Goal: Task Accomplishment & Management: Complete application form

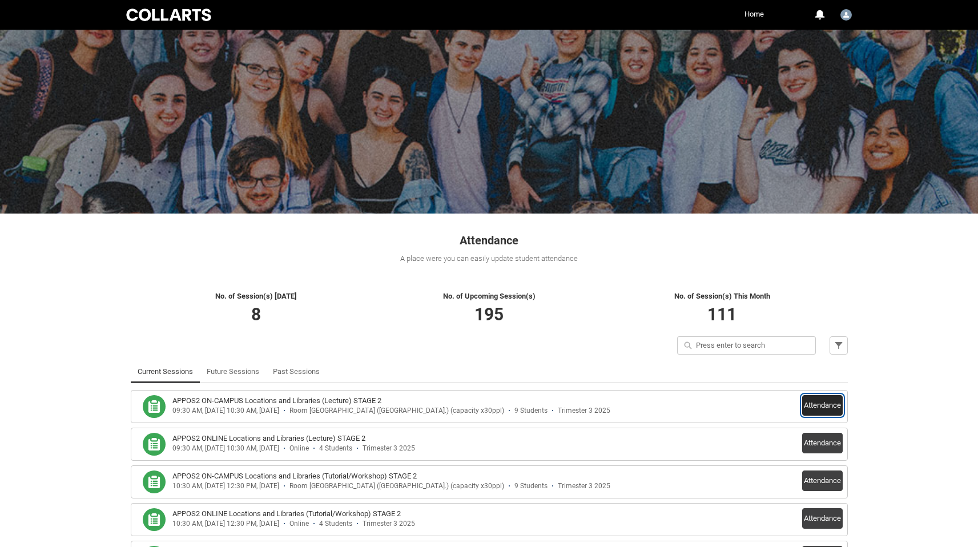
click at [820, 405] on button "Attendance" at bounding box center [822, 405] width 41 height 21
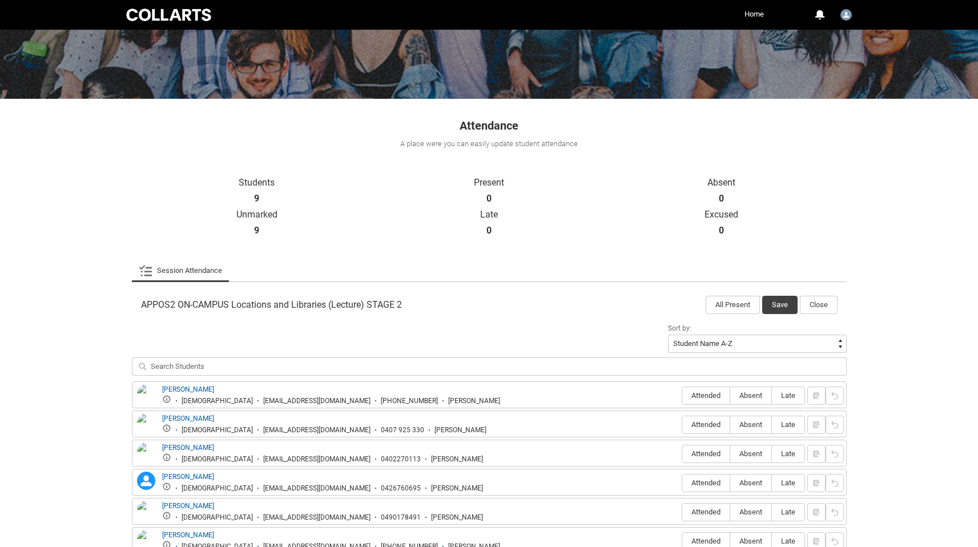
scroll to position [277, 0]
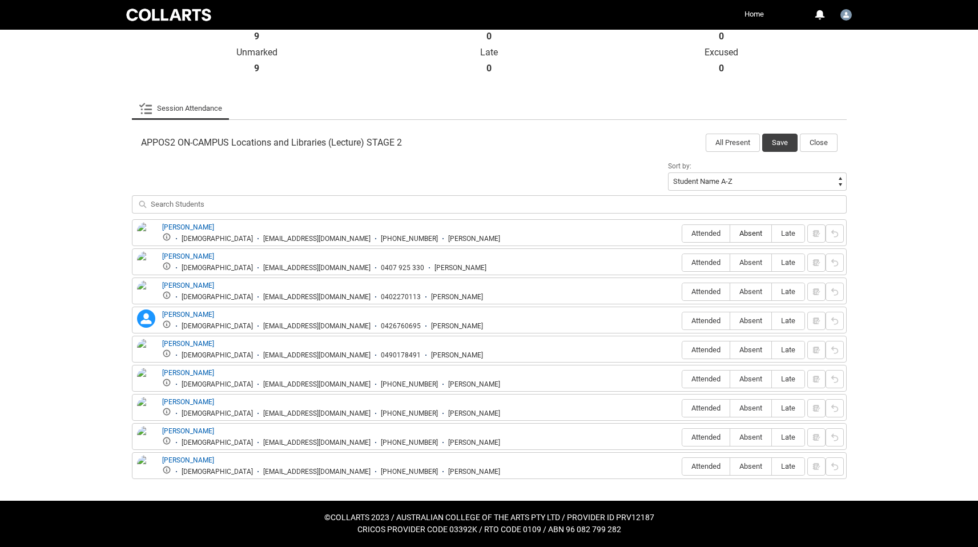
click at [751, 235] on span "Absent" at bounding box center [750, 233] width 41 height 9
click at [730, 233] on input "Absent" at bounding box center [730, 233] width 1 height 1
type lightning-radio-group "Absent"
radio input "true"
click at [750, 261] on span "Absent" at bounding box center [750, 262] width 41 height 9
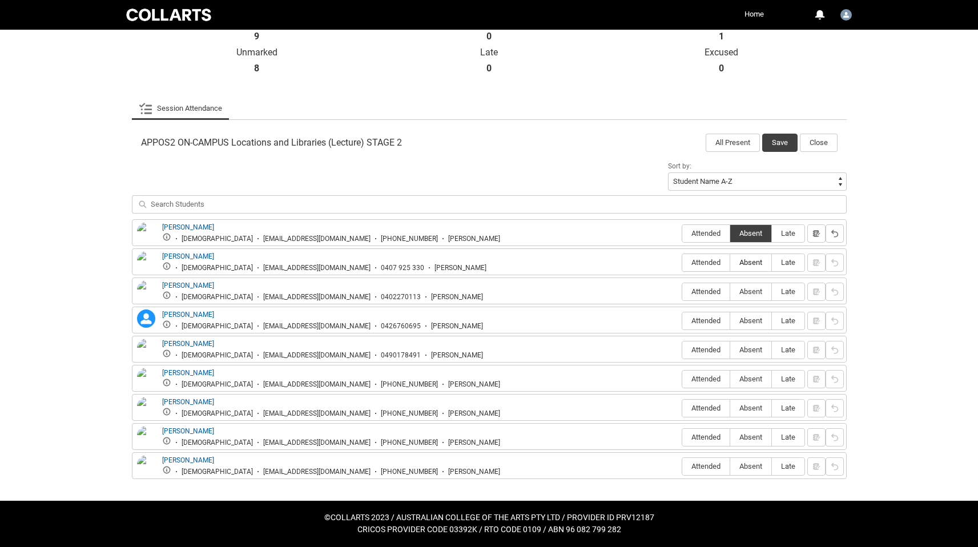
click at [730, 262] on input "Absent" at bounding box center [730, 262] width 1 height 1
type lightning-radio-group "Absent"
radio input "true"
click at [754, 291] on span "Absent" at bounding box center [750, 291] width 41 height 9
click at [730, 291] on input "Absent" at bounding box center [730, 291] width 1 height 1
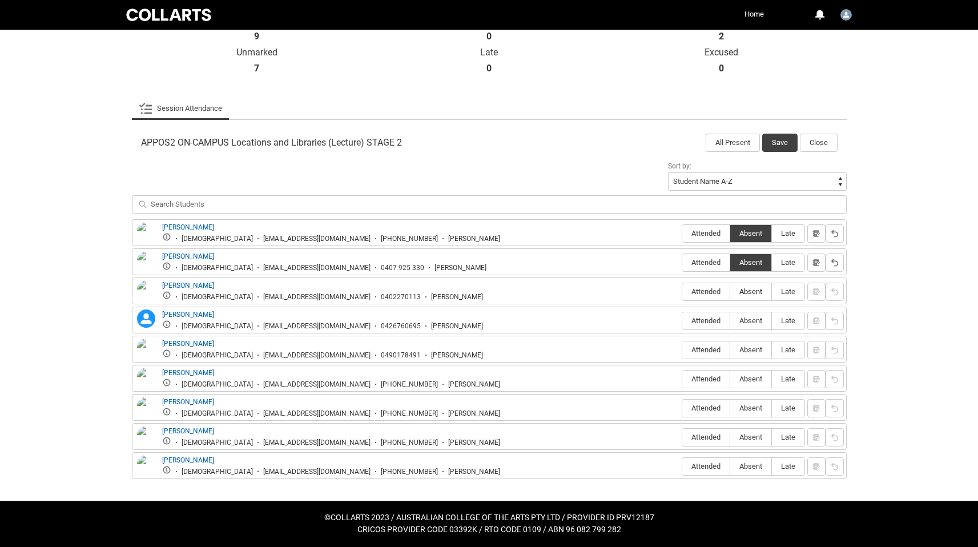
type lightning-radio-group "Absent"
radio input "true"
click at [710, 321] on span "Attended" at bounding box center [705, 320] width 47 height 9
click at [682, 321] on input "Attended" at bounding box center [682, 320] width 1 height 1
type lightning-radio-group "Attended"
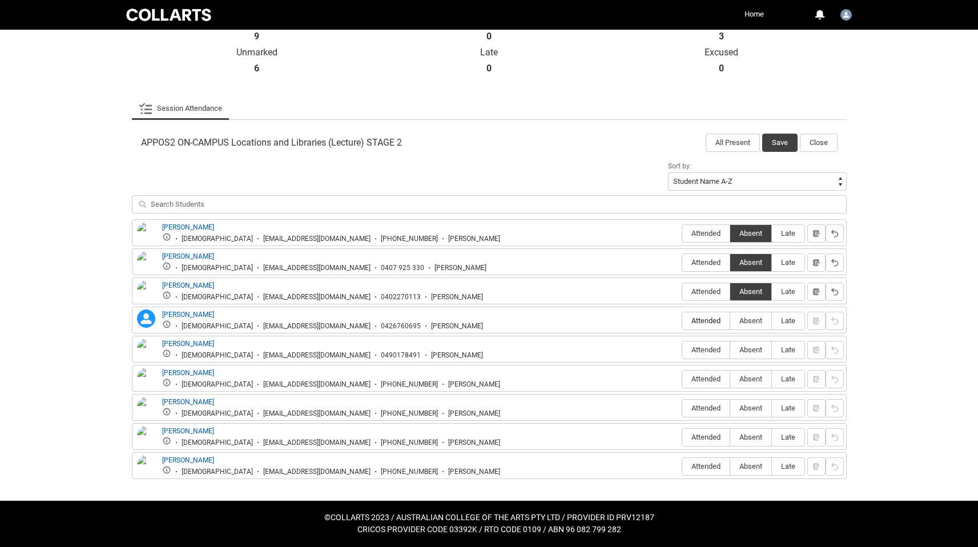
radio input "true"
click at [713, 288] on span "Attended" at bounding box center [705, 291] width 47 height 9
click at [682, 291] on input "Attended" at bounding box center [682, 291] width 1 height 1
type lightning-radio-group "Attended"
radio input "true"
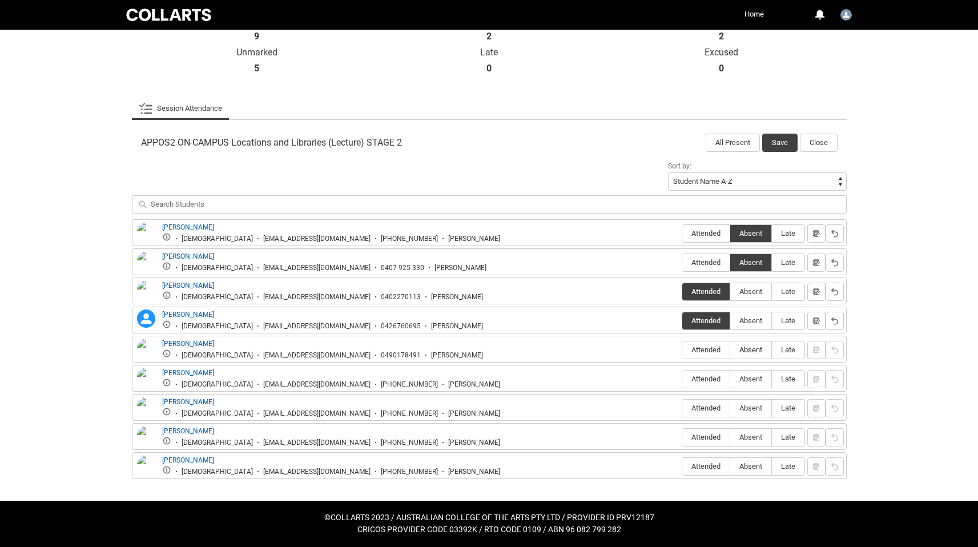
click at [752, 350] on span "Absent" at bounding box center [750, 349] width 41 height 9
click at [730, 350] on input "Absent" at bounding box center [730, 349] width 1 height 1
type lightning-radio-group "Absent"
radio input "true"
click at [710, 381] on span "Attended" at bounding box center [705, 378] width 47 height 9
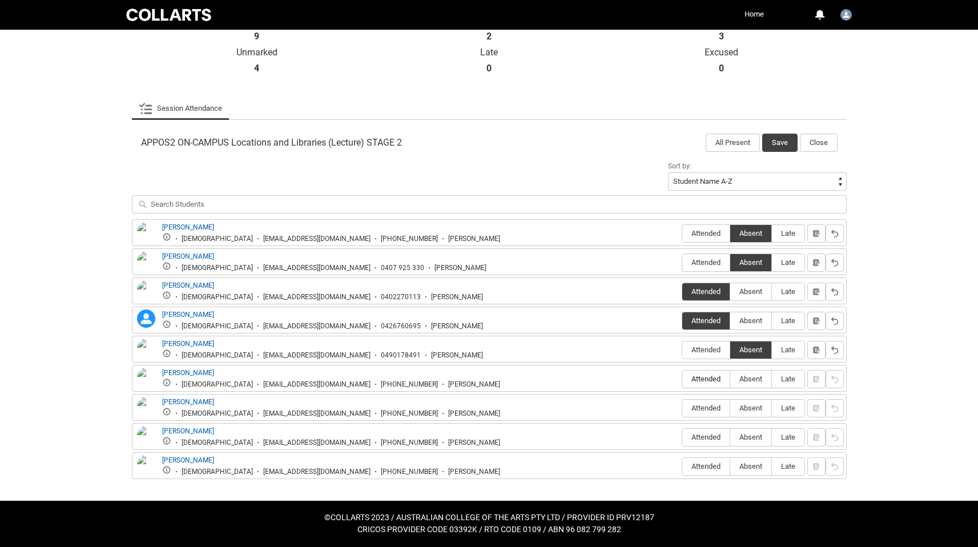
click at [682, 379] on input "Attended" at bounding box center [682, 378] width 1 height 1
type lightning-radio-group "Attended"
radio input "true"
click at [710, 410] on span "Attended" at bounding box center [705, 408] width 47 height 9
click at [682, 408] on input "Attended" at bounding box center [682, 408] width 1 height 1
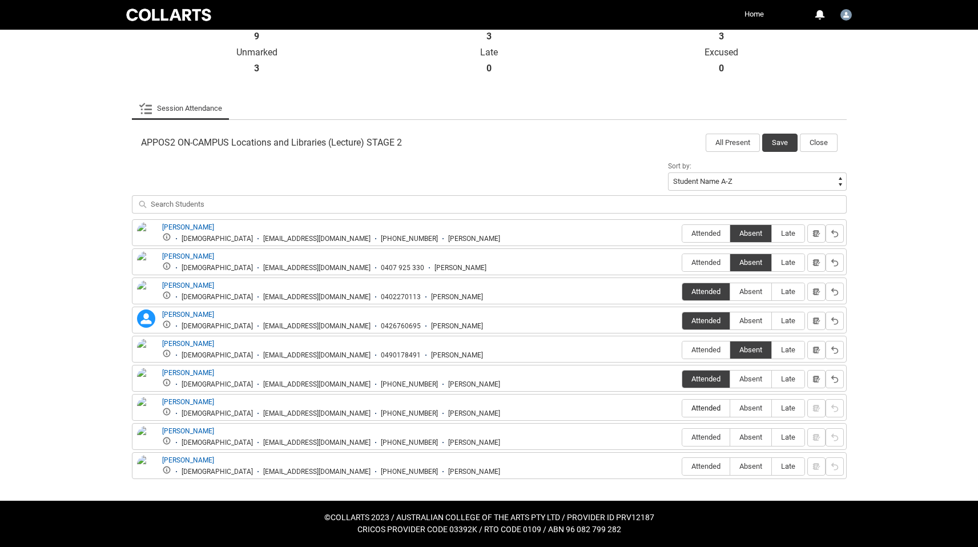
type lightning-radio-group "Attended"
radio input "true"
click at [704, 435] on span "Attended" at bounding box center [705, 437] width 47 height 9
click at [682, 437] on input "Attended" at bounding box center [682, 437] width 1 height 1
type lightning-radio-group "Attended"
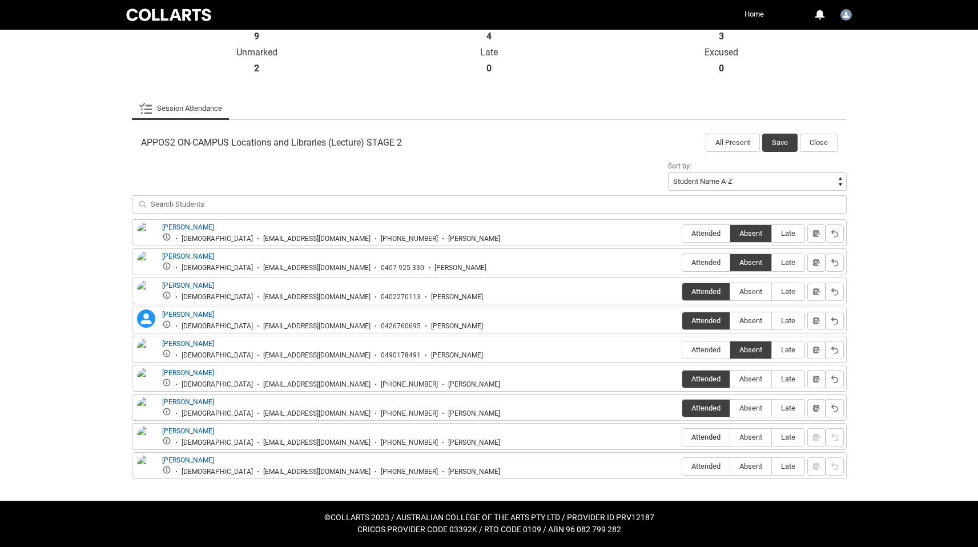
radio input "true"
click at [757, 469] on span "Absent" at bounding box center [750, 466] width 41 height 9
click at [730, 466] on input "Absent" at bounding box center [730, 466] width 1 height 1
type lightning-radio-group "Absent"
radio input "true"
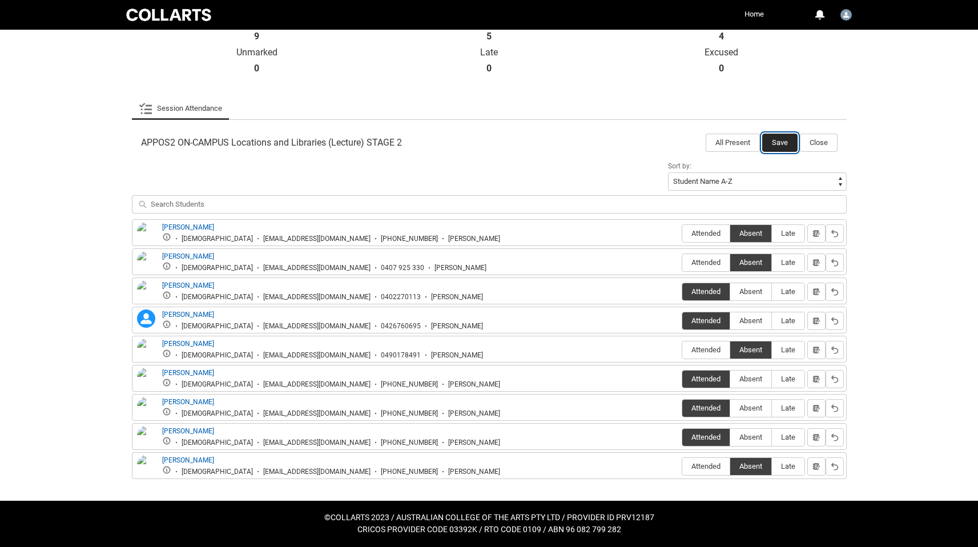
click at [787, 145] on button "Save" at bounding box center [779, 143] width 35 height 18
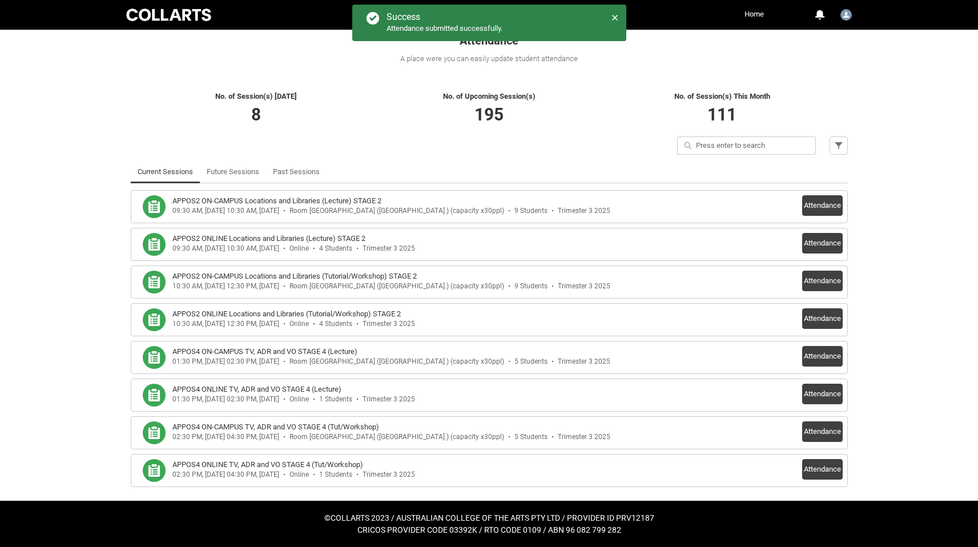
scroll to position [200, 0]
click at [824, 244] on button "Attendance" at bounding box center [822, 243] width 41 height 21
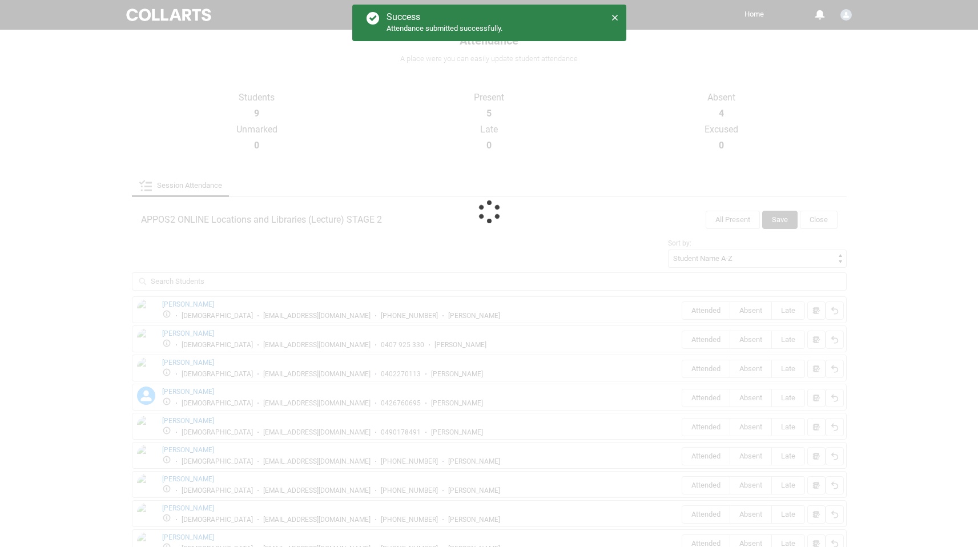
scroll to position [131, 0]
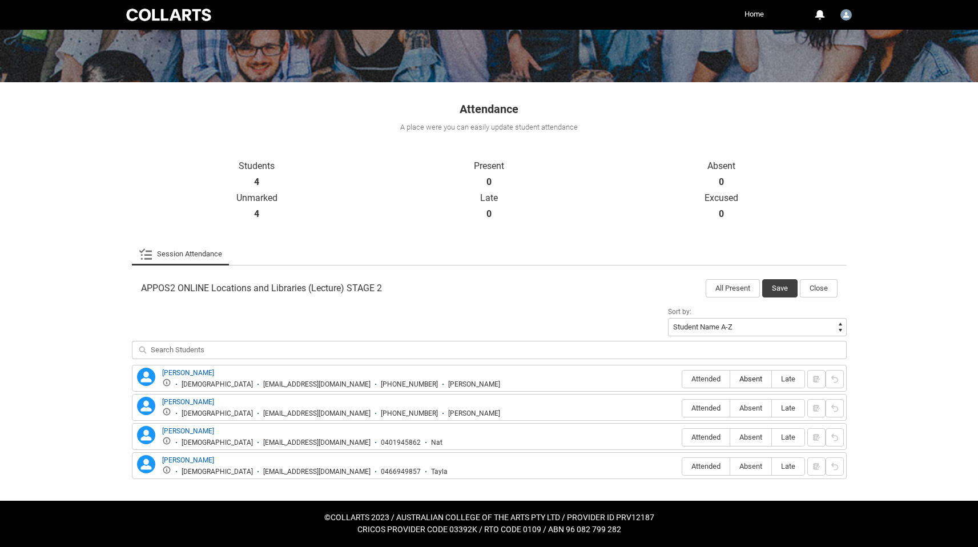
click at [757, 385] on label "Absent" at bounding box center [750, 379] width 41 height 18
click at [730, 379] on input "Absent" at bounding box center [730, 378] width 1 height 1
type lightning-radio-group "Absent"
radio input "true"
click at [713, 408] on span "Attended" at bounding box center [705, 408] width 47 height 9
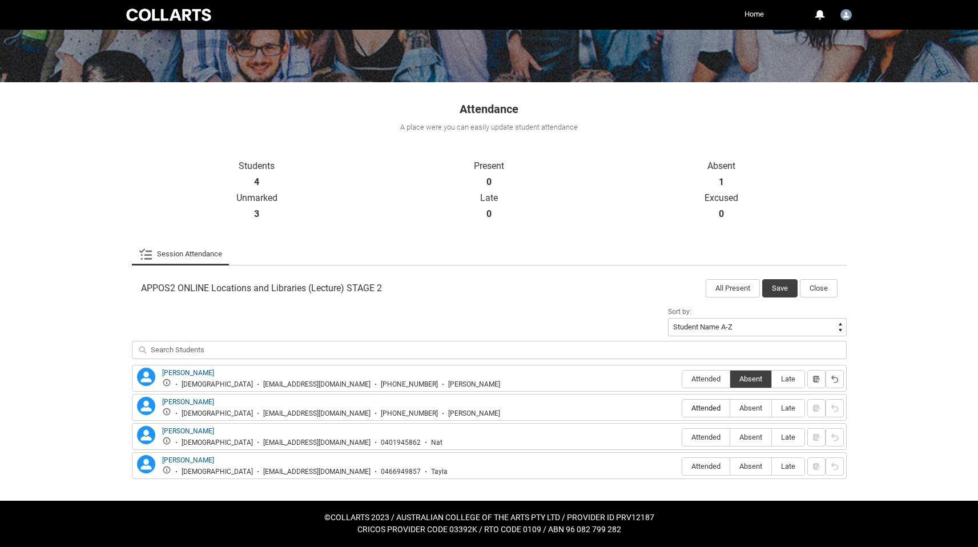
click at [682, 408] on input "Attended" at bounding box center [682, 408] width 1 height 1
type lightning-radio-group "Attended"
radio input "true"
click at [756, 432] on label "Absent" at bounding box center [750, 438] width 41 height 18
click at [730, 437] on input "Absent" at bounding box center [730, 437] width 1 height 1
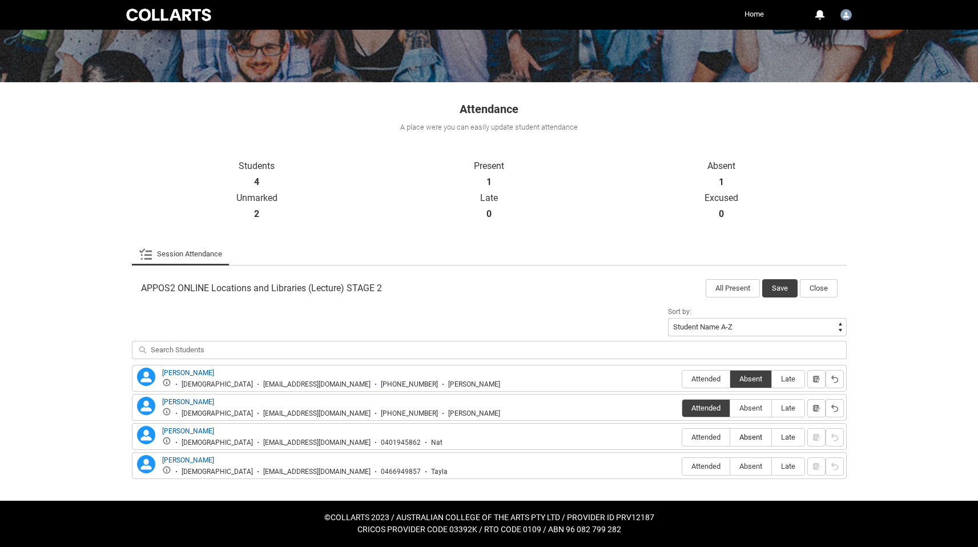
type lightning-radio-group "Absent"
radio input "true"
click at [754, 463] on label "Absent" at bounding box center [750, 467] width 41 height 18
click at [730, 466] on input "Absent" at bounding box center [730, 466] width 1 height 1
type lightning-radio-group "Absent"
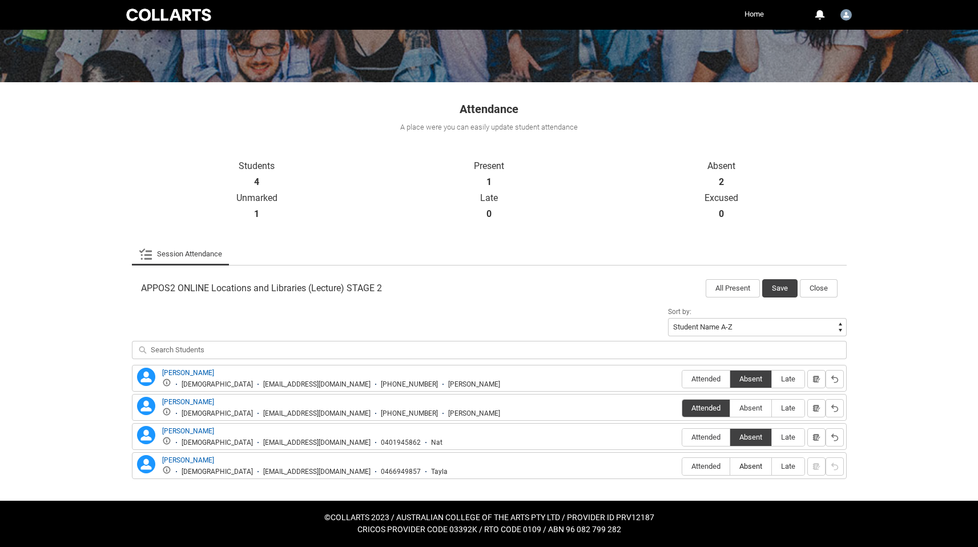
radio input "true"
click at [775, 294] on button "Save" at bounding box center [779, 288] width 35 height 18
